Goal: Transaction & Acquisition: Purchase product/service

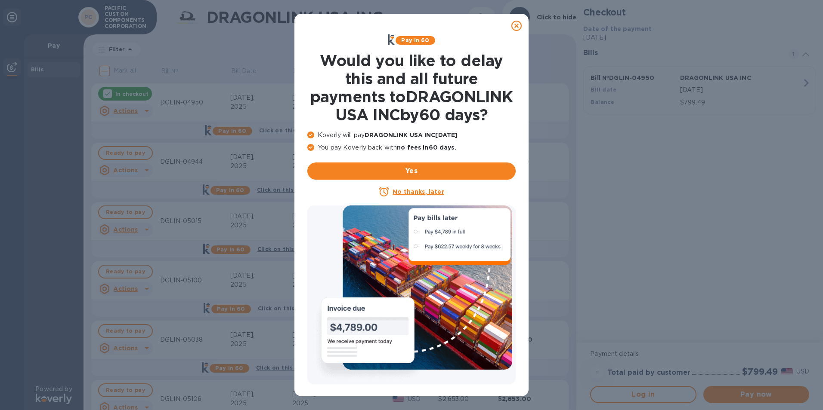
click at [514, 24] on icon at bounding box center [516, 26] width 10 height 10
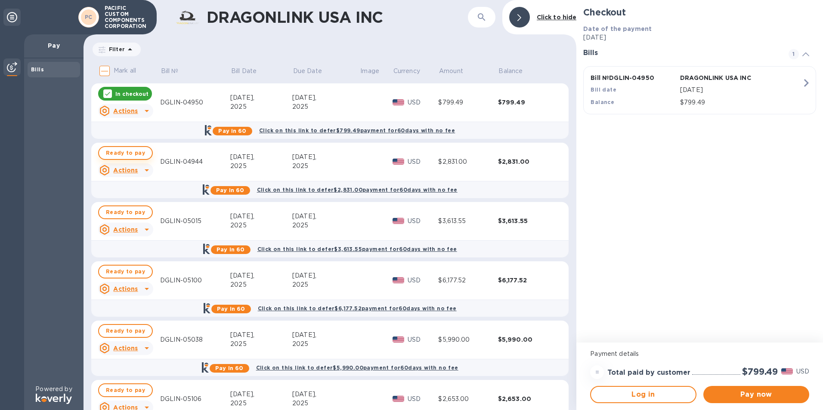
click at [135, 154] on span "Ready to pay" at bounding box center [125, 153] width 39 height 10
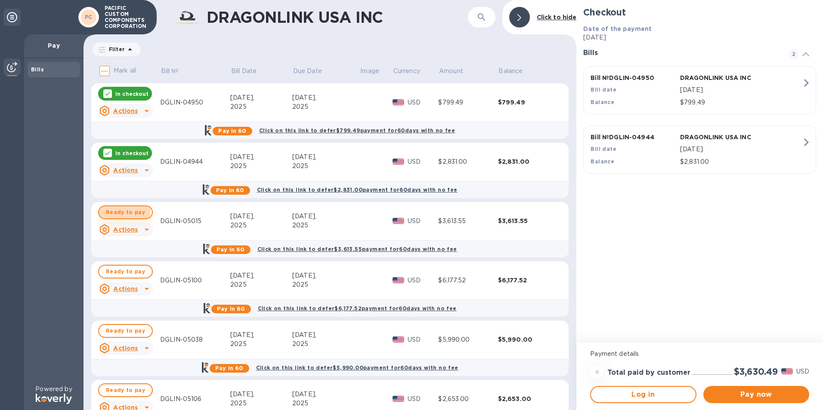
click at [115, 211] on span "Ready to pay" at bounding box center [125, 212] width 39 height 10
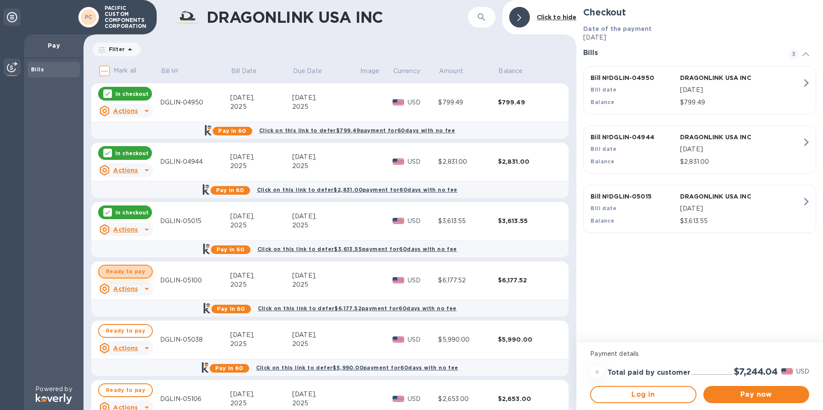
click at [128, 269] on span "Ready to pay" at bounding box center [125, 272] width 39 height 10
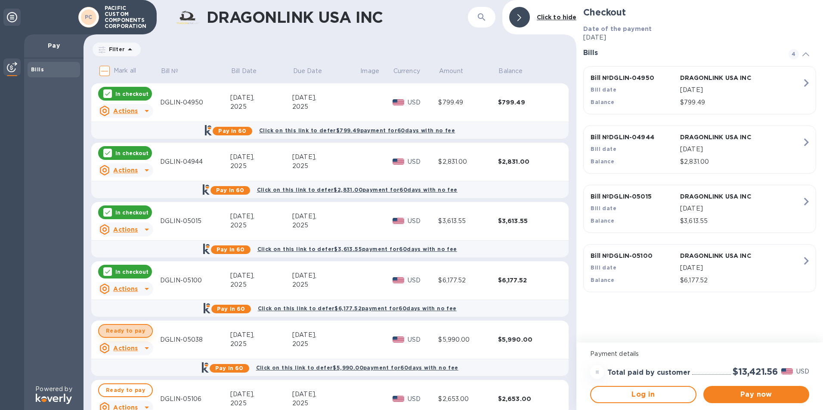
click at [124, 330] on span "Ready to pay" at bounding box center [125, 331] width 39 height 10
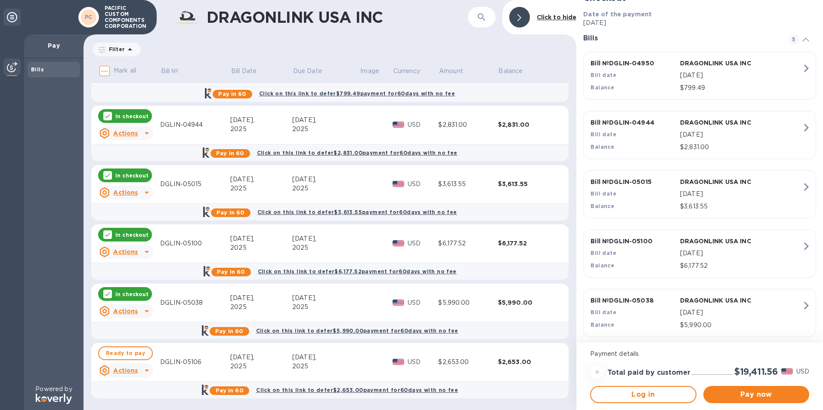
scroll to position [20, 0]
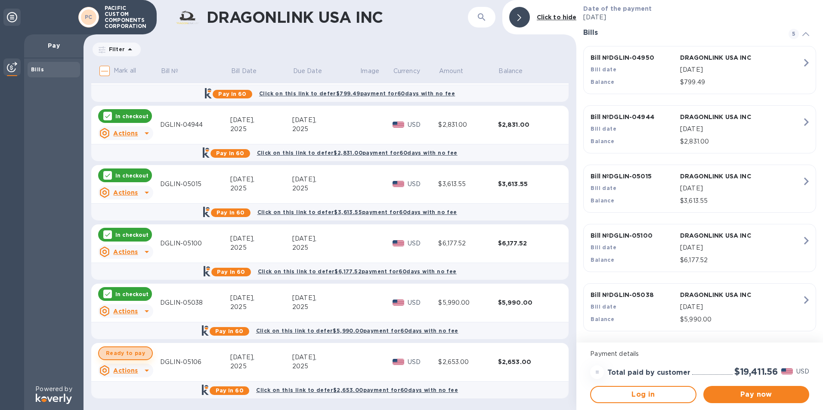
click at [139, 357] on span "Ready to pay" at bounding box center [125, 353] width 39 height 10
checkbox input "true"
click at [758, 395] on span "Pay now" at bounding box center [756, 395] width 92 height 10
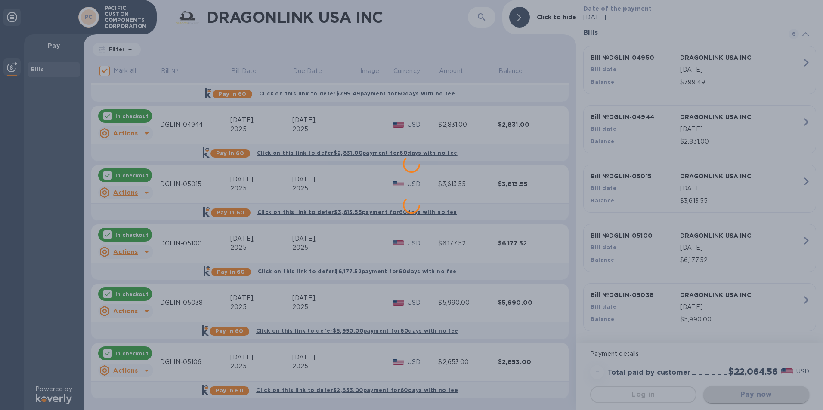
scroll to position [0, 0]
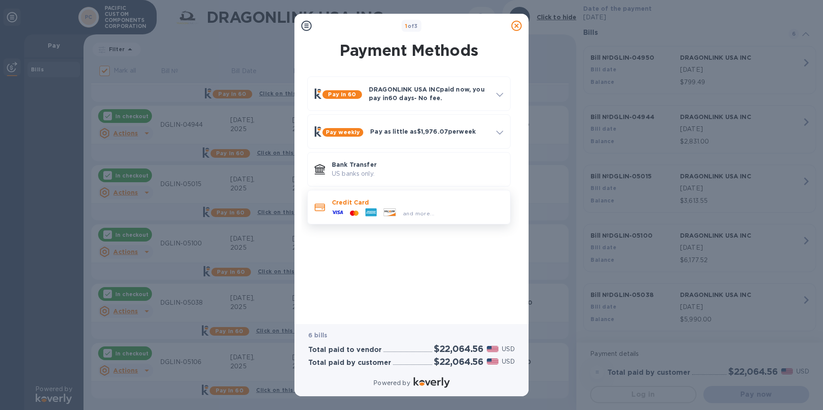
click at [427, 212] on span "and more..." at bounding box center [418, 213] width 31 height 6
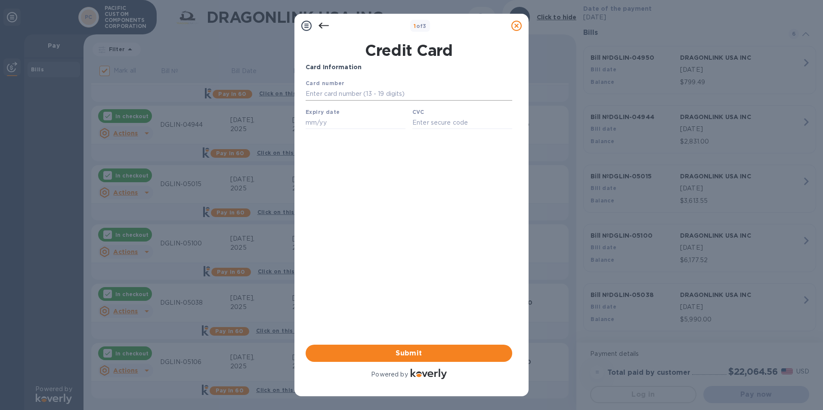
click at [358, 96] on input "text" at bounding box center [408, 94] width 207 height 13
type input "[CREDIT_CARD_NUMBER]"
click at [337, 121] on input "text" at bounding box center [355, 122] width 100 height 13
type input "07/29"
click at [463, 121] on input "text" at bounding box center [462, 122] width 100 height 13
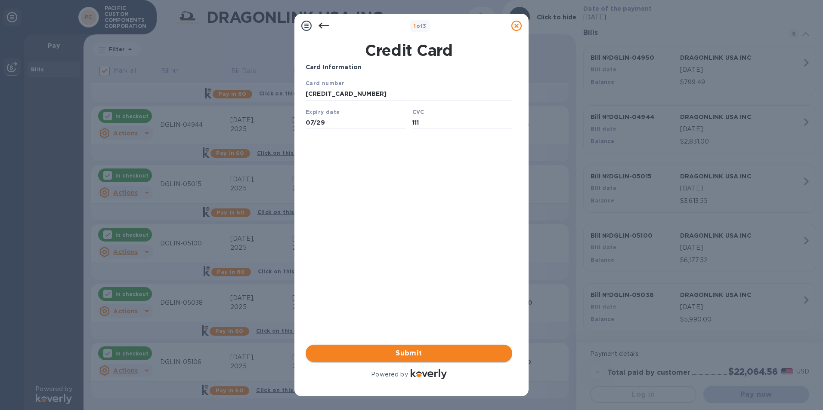
type input "111"
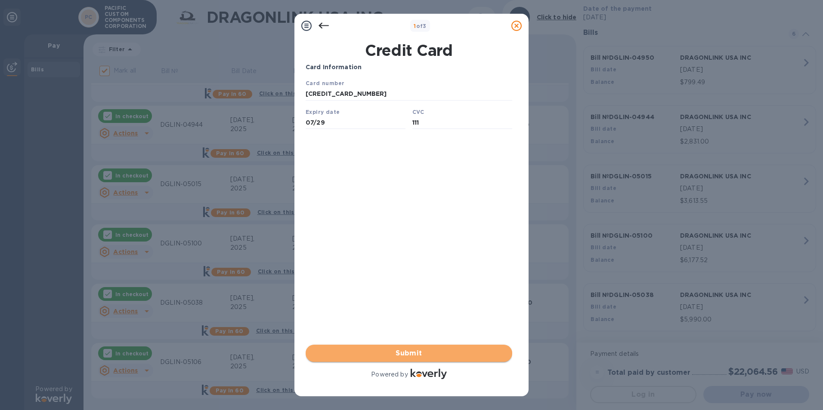
click at [416, 352] on span "Submit" at bounding box center [408, 353] width 193 height 10
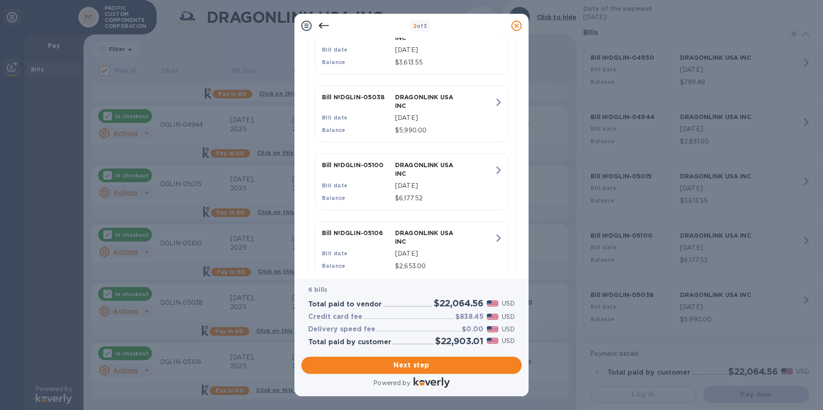
scroll to position [400, 0]
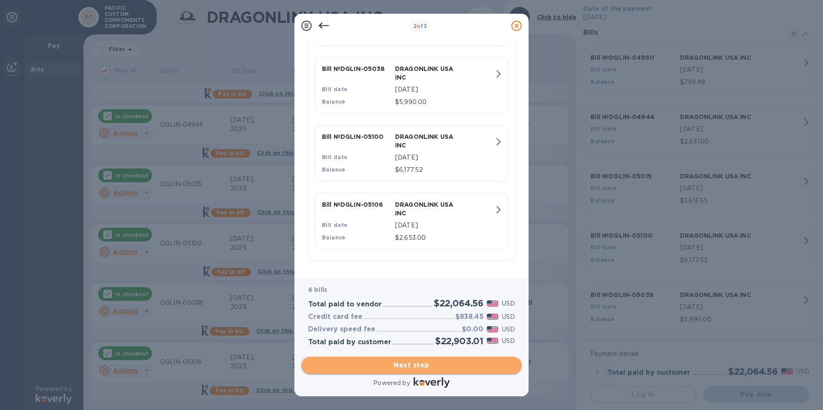
click at [405, 367] on span "Next step" at bounding box center [411, 366] width 207 height 10
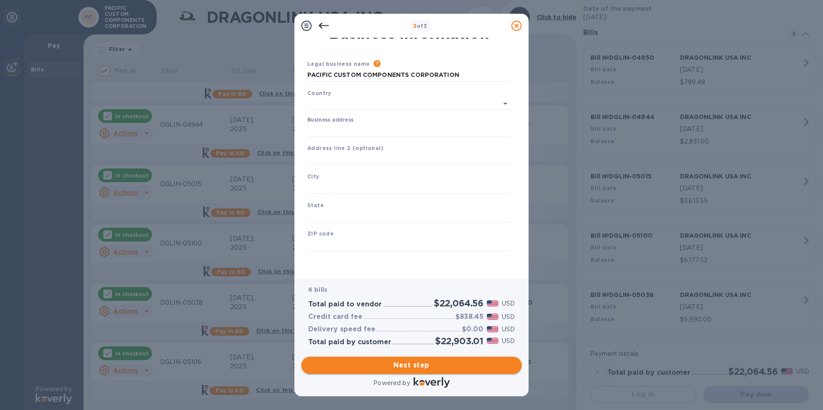
type input "[GEOGRAPHIC_DATA]"
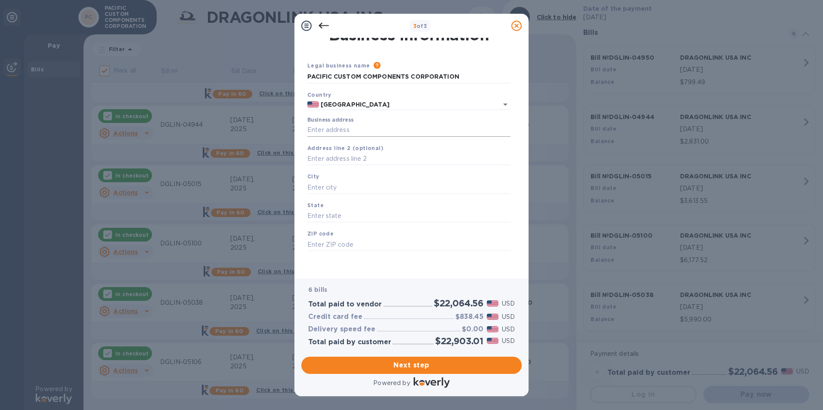
click at [371, 129] on input "Business address" at bounding box center [408, 130] width 203 height 13
type input "[STREET_ADDRESS]"
type input "[GEOGRAPHIC_DATA]"
type input "IL"
type input "60071"
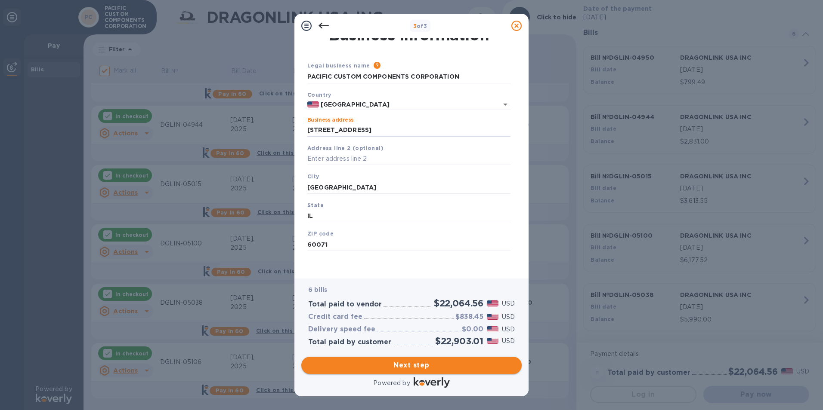
click at [416, 367] on span "Next step" at bounding box center [411, 366] width 207 height 10
drag, startPoint x: 357, startPoint y: 186, endPoint x: 255, endPoint y: 185, distance: 102.0
click at [255, 185] on div "3 of 3 Business Information Legal business name Please provide the legal name t…" at bounding box center [411, 205] width 823 height 410
type input "[GEOGRAPHIC_DATA]"
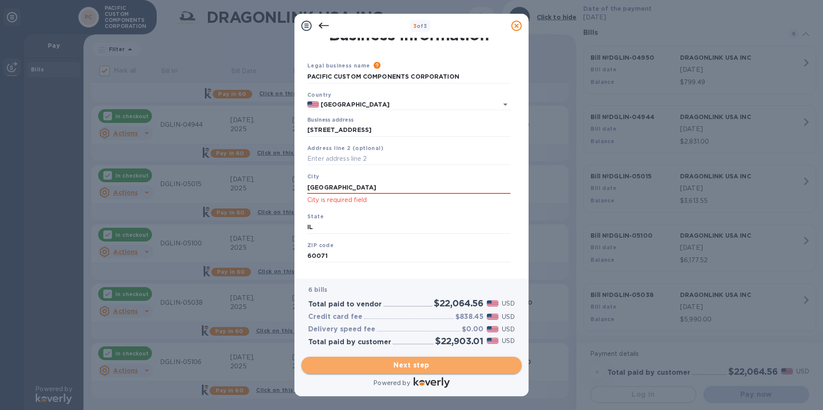
click at [432, 366] on span "Next step" at bounding box center [411, 366] width 207 height 10
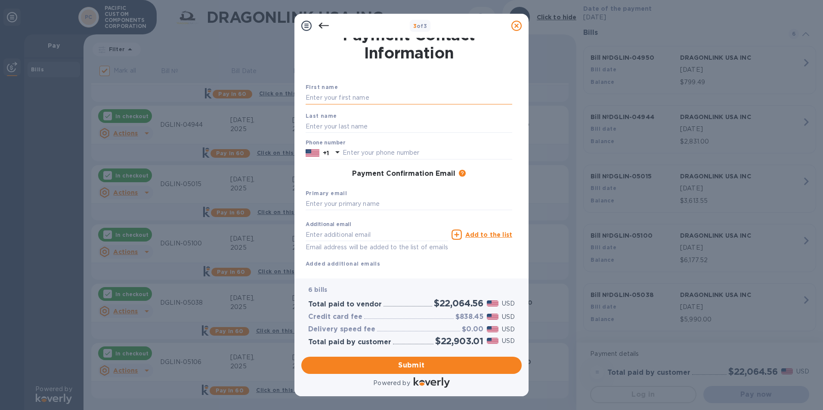
click at [350, 97] on input "text" at bounding box center [408, 98] width 207 height 13
type input "[PERSON_NAME]"
click at [509, 150] on input "text" at bounding box center [427, 153] width 170 height 13
type input "8152065450"
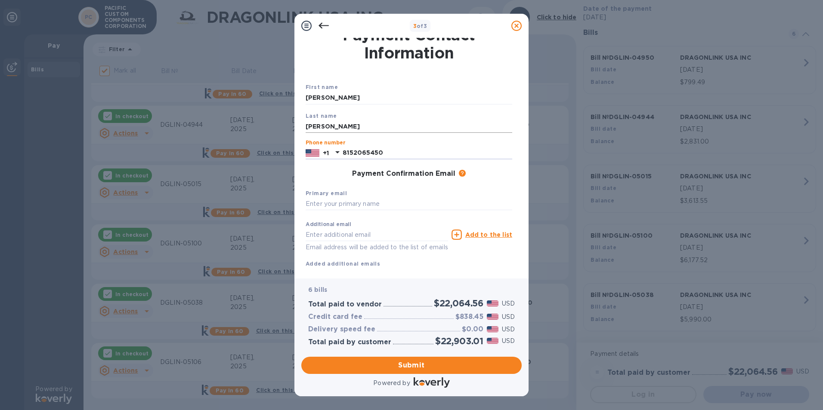
click at [453, 121] on input "[PERSON_NAME]" at bounding box center [408, 126] width 207 height 13
click at [480, 89] on div "First name [PERSON_NAME]" at bounding box center [408, 93] width 213 height 29
click at [339, 203] on input "text" at bounding box center [408, 204] width 207 height 13
type input "[PERSON_NAME][EMAIL_ADDRESS][DOMAIN_NAME]"
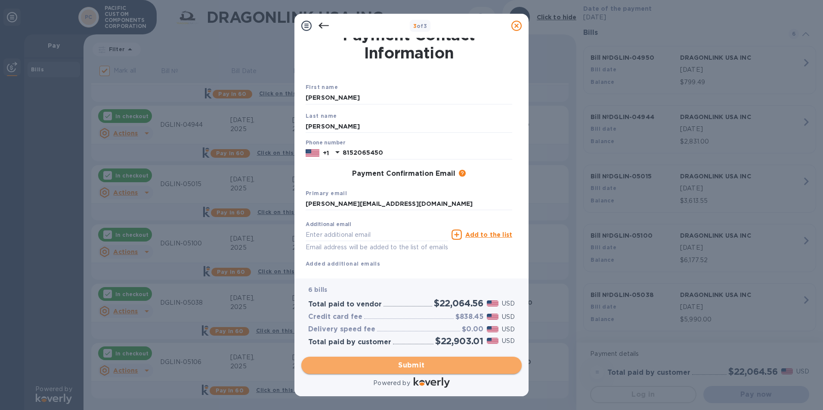
click at [410, 367] on span "Submit" at bounding box center [411, 366] width 207 height 10
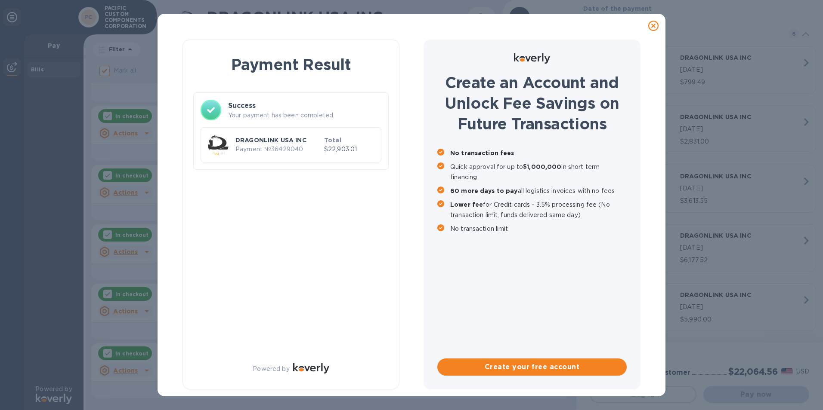
checkbox input "false"
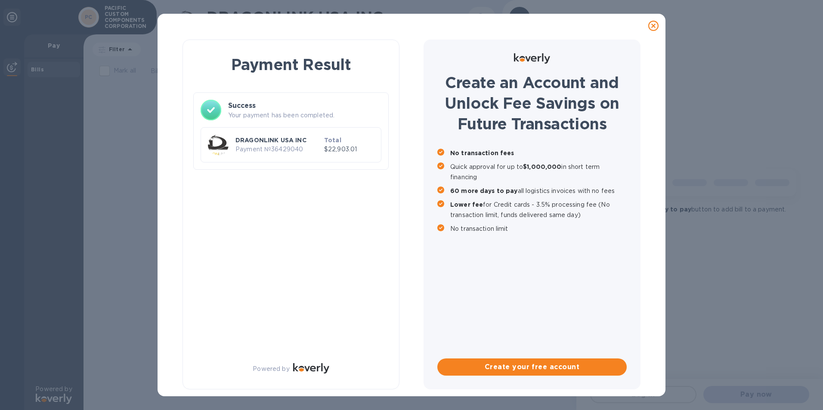
scroll to position [0, 0]
click at [138, 218] on div "Payment Result Success Your payment has been completed. DRAGONLINK USA INC Paym…" at bounding box center [411, 205] width 823 height 410
